Goal: Task Accomplishment & Management: Manage account settings

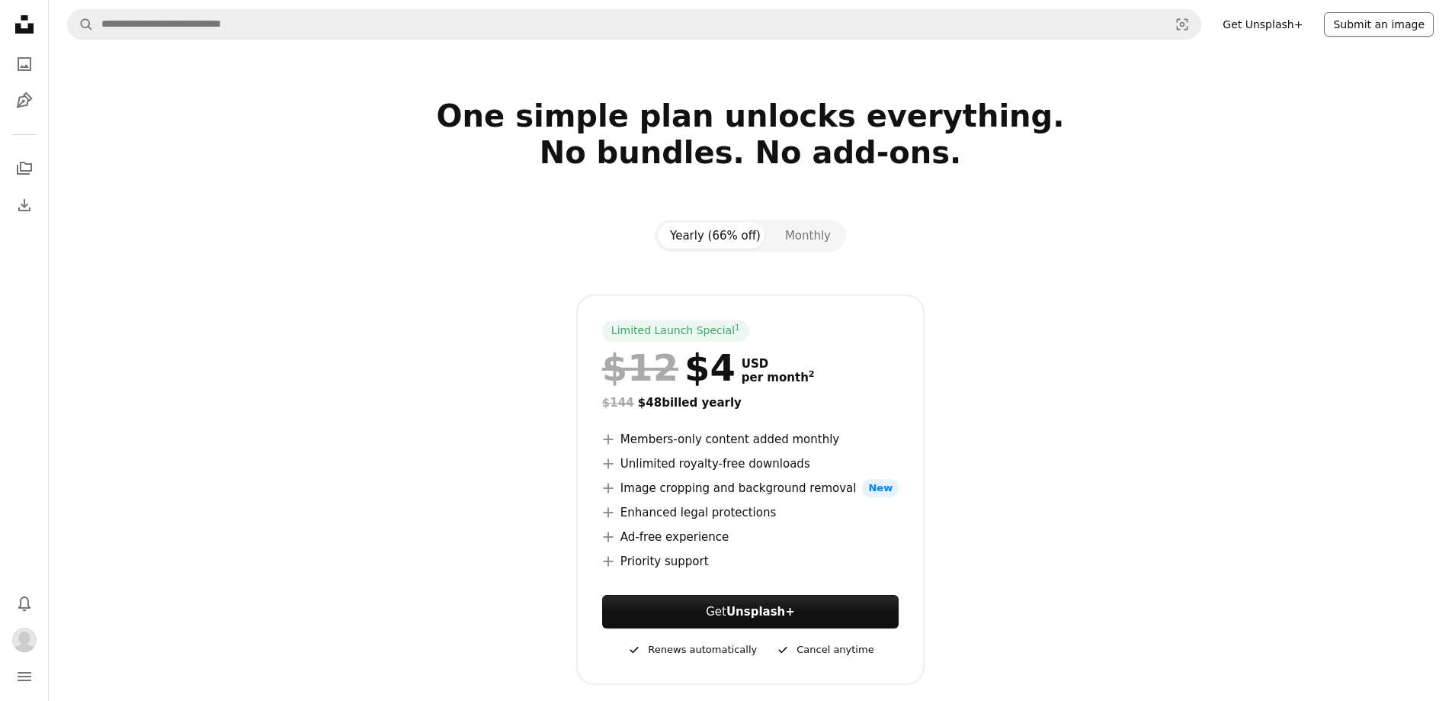
click at [1368, 20] on button "Submit an image" at bounding box center [1379, 24] width 110 height 24
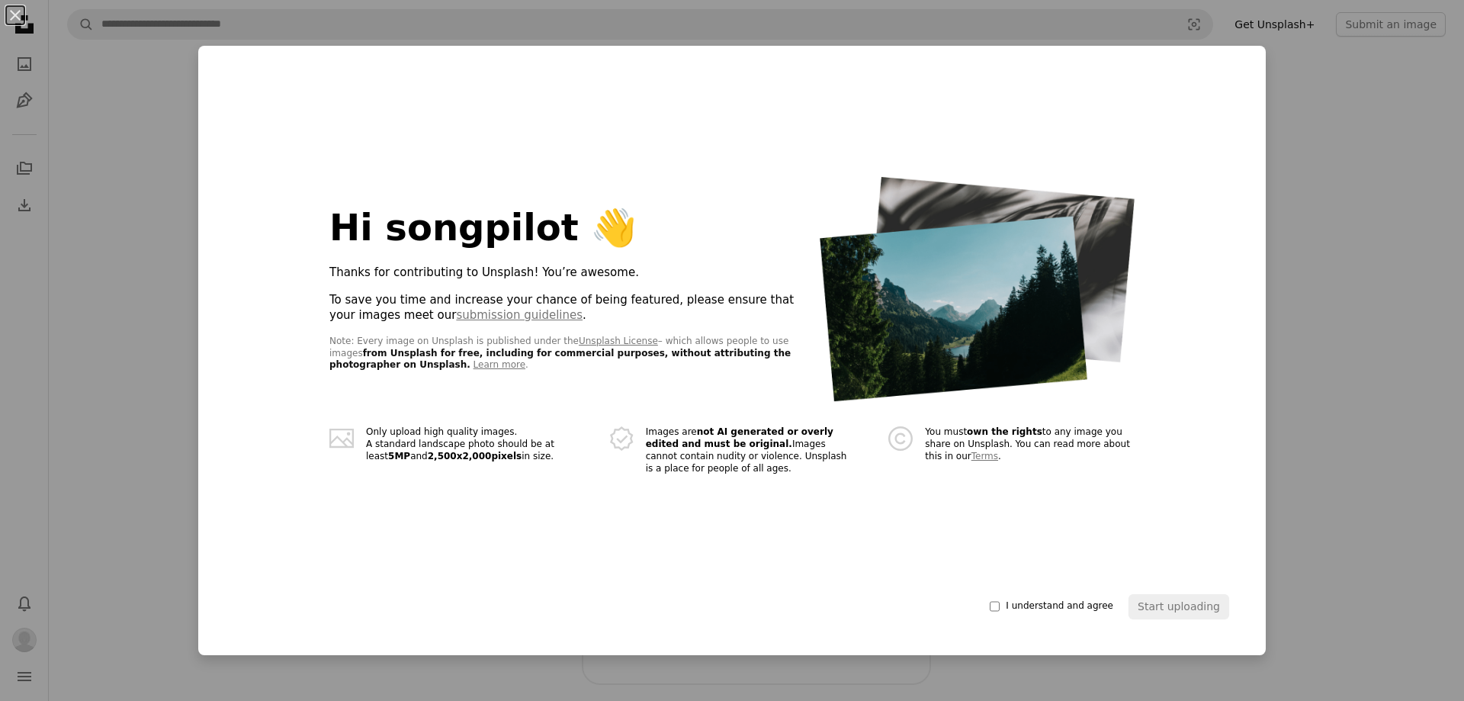
click at [1359, 273] on div "An X shape Hi songpilot 👋 Thanks for contributing to Unsplash! You’re awesome. …" at bounding box center [732, 350] width 1464 height 701
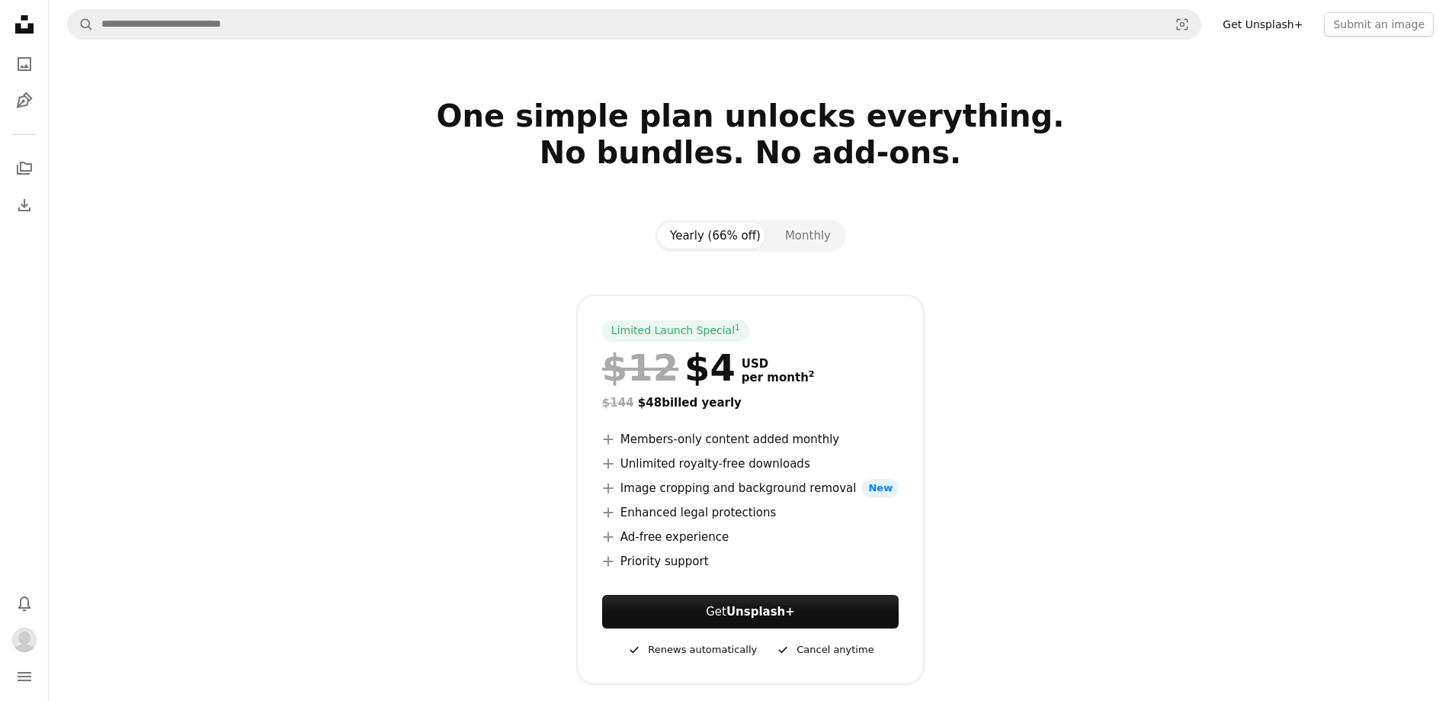
click at [27, 19] on icon "Unsplash logo Unsplash Home" at bounding box center [24, 24] width 30 height 30
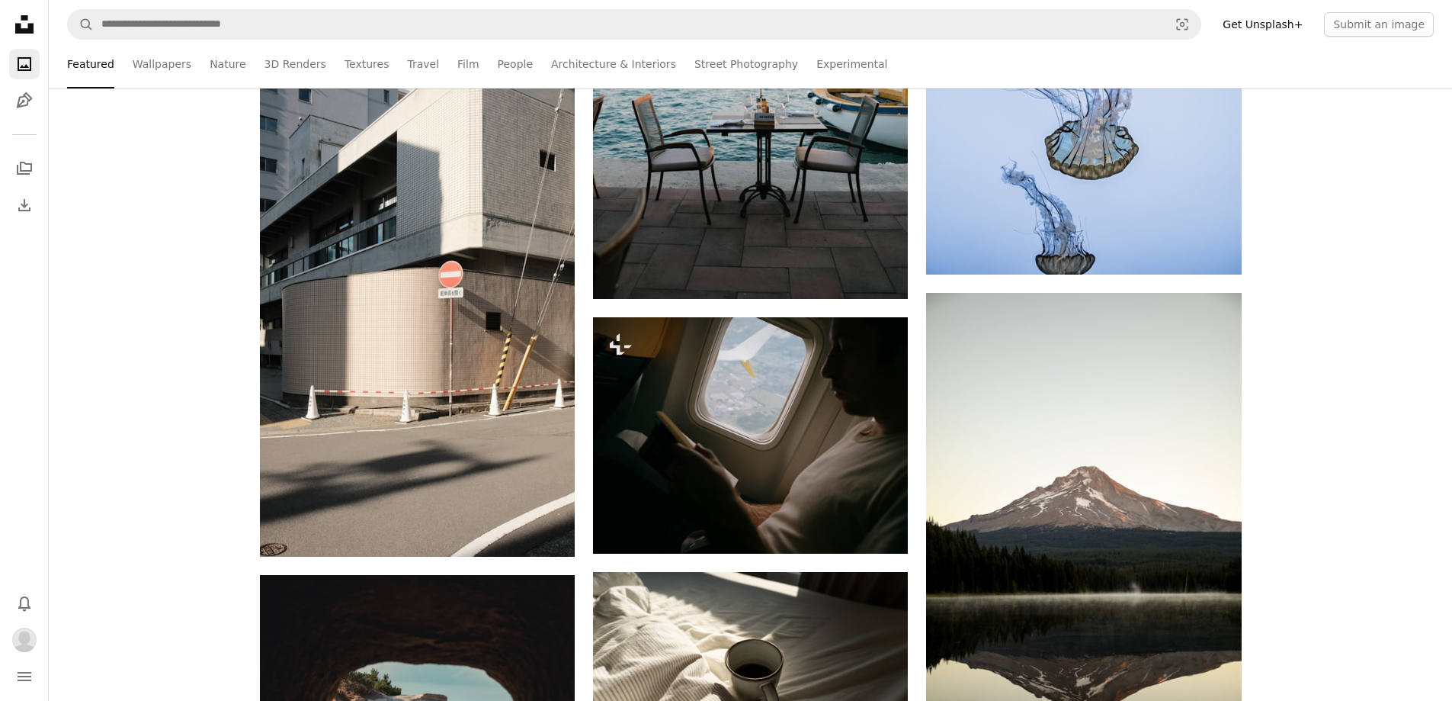
scroll to position [1830, 0]
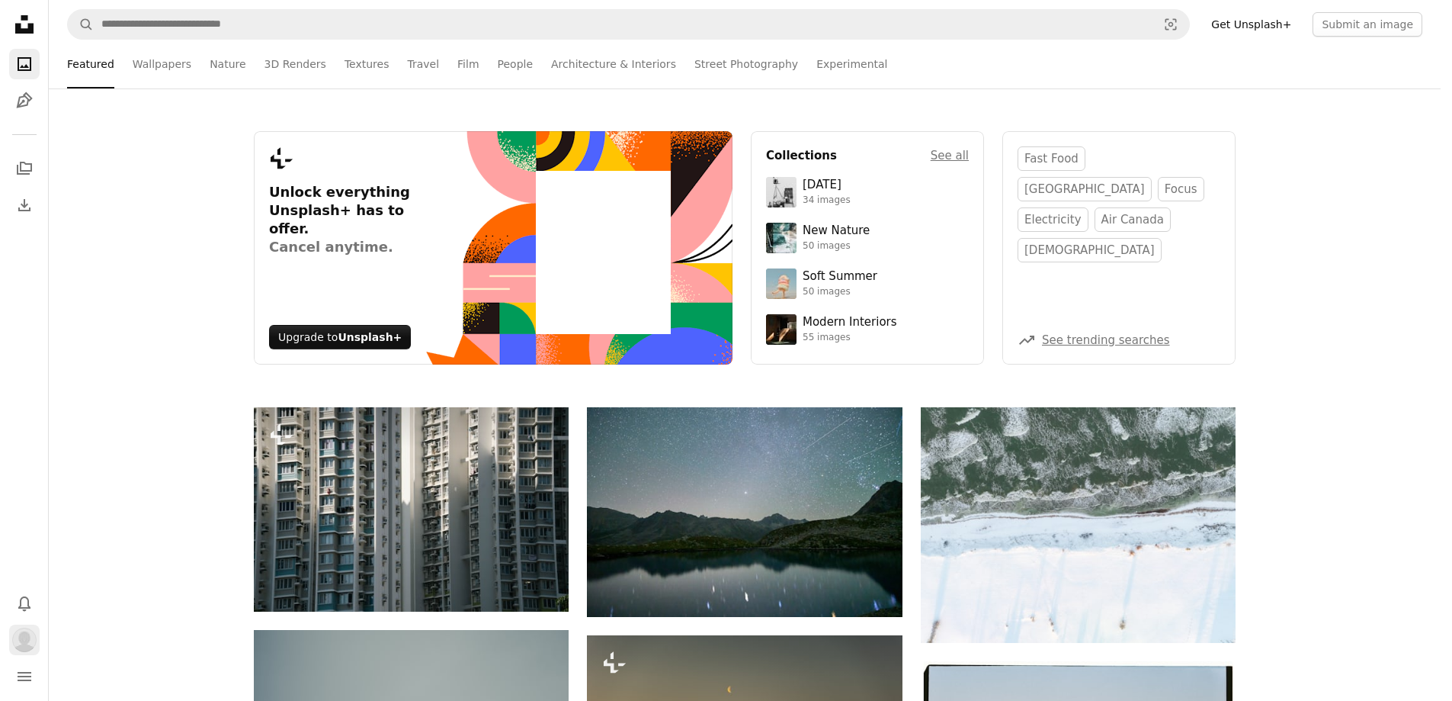
click at [30, 635] on img "Profile" at bounding box center [24, 640] width 24 height 24
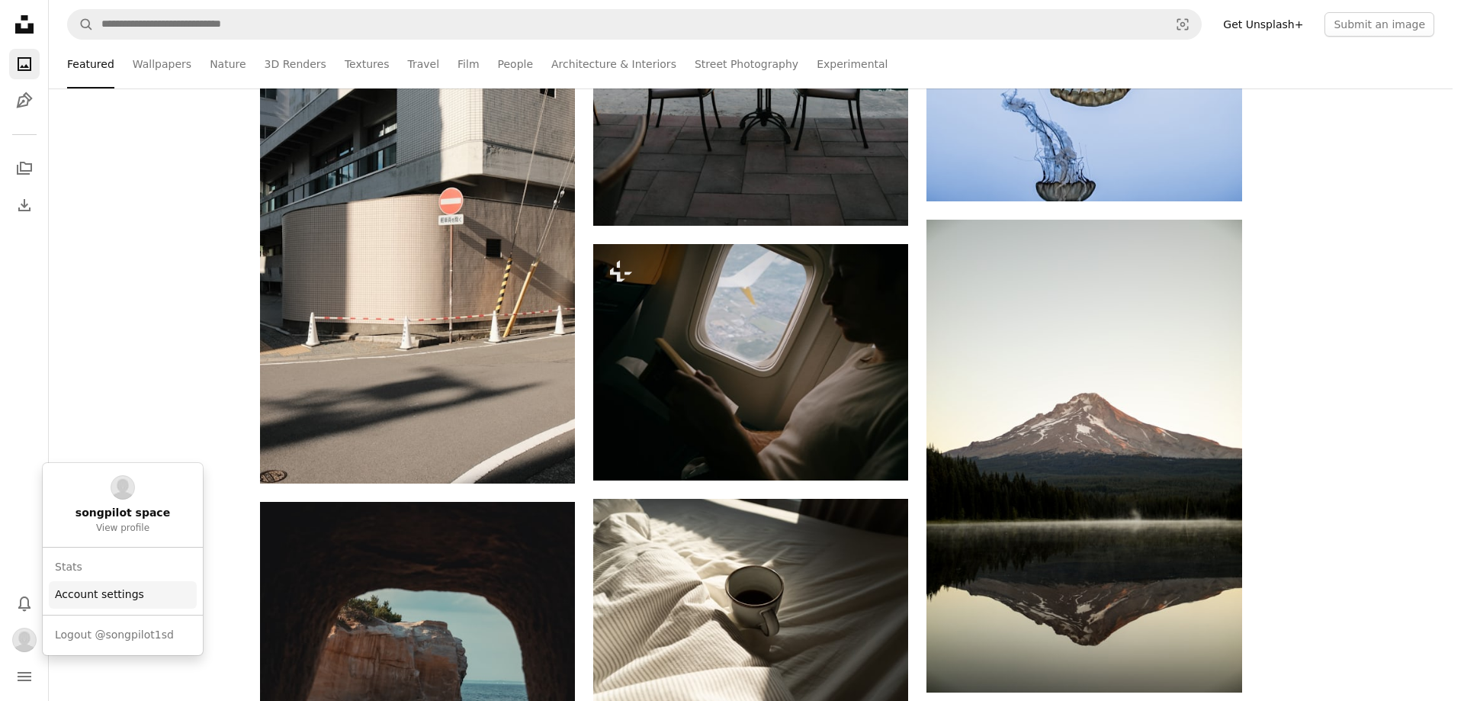
click at [96, 602] on link "Account settings" at bounding box center [123, 594] width 148 height 27
